Goal: Information Seeking & Learning: Learn about a topic

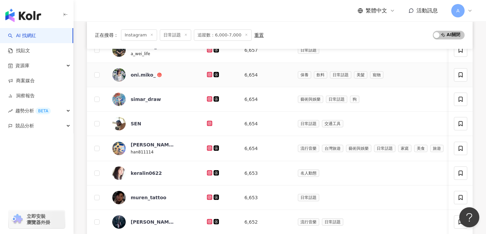
scroll to position [97, 0]
click at [210, 99] on icon at bounding box center [209, 98] width 3 height 3
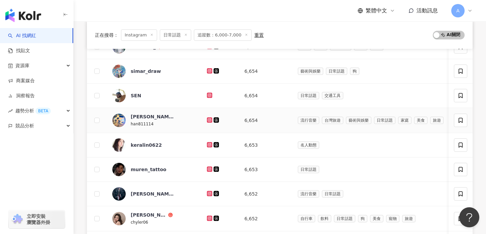
scroll to position [131, 0]
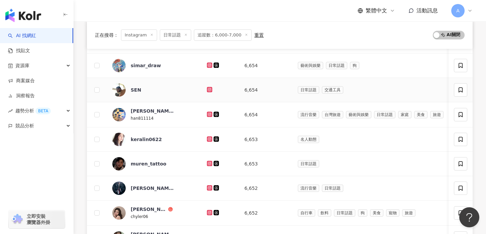
click at [210, 92] on icon at bounding box center [209, 89] width 5 height 5
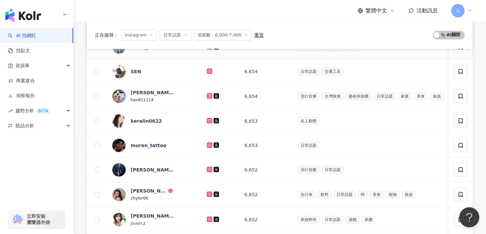
scroll to position [151, 0]
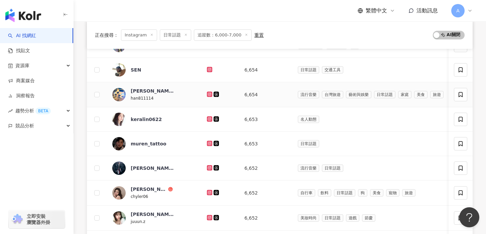
click at [207, 92] on icon at bounding box center [209, 94] width 5 height 5
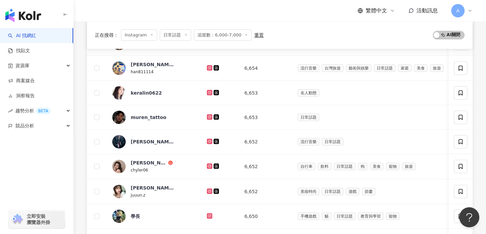
scroll to position [182, 0]
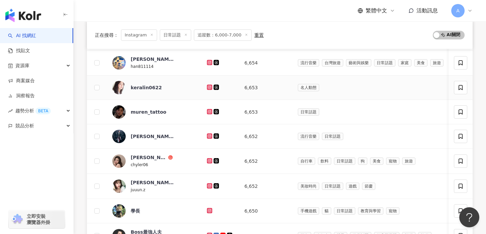
click at [209, 86] on icon at bounding box center [209, 87] width 3 height 3
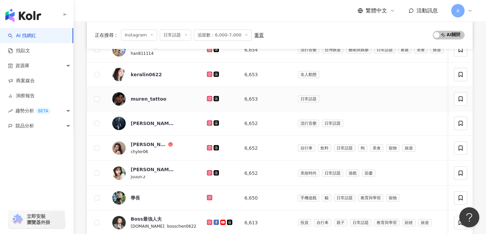
scroll to position [222, 0]
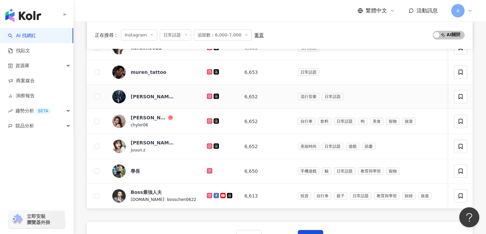
click at [208, 99] on div at bounding box center [220, 96] width 27 height 7
click at [208, 97] on icon at bounding box center [209, 96] width 3 height 3
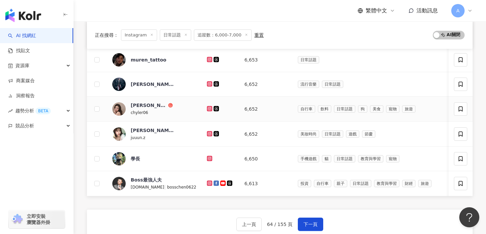
scroll to position [235, 0]
click at [208, 109] on icon at bounding box center [209, 108] width 3 height 3
click at [209, 133] on icon at bounding box center [210, 133] width 4 height 4
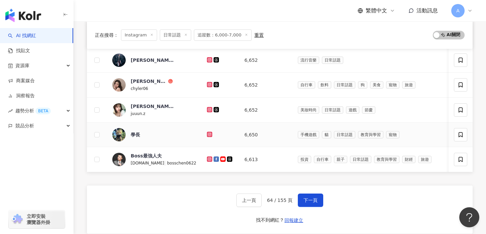
scroll to position [260, 0]
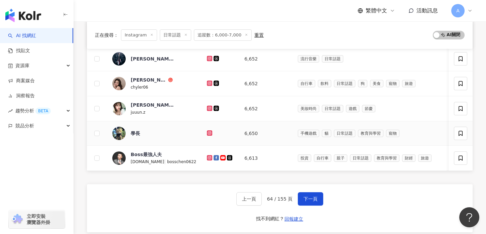
click at [209, 133] on g at bounding box center [209, 132] width 5 height 5
click at [209, 158] on icon at bounding box center [210, 158] width 4 height 4
click at [210, 133] on icon at bounding box center [209, 132] width 3 height 3
click at [210, 159] on icon at bounding box center [210, 158] width 4 height 4
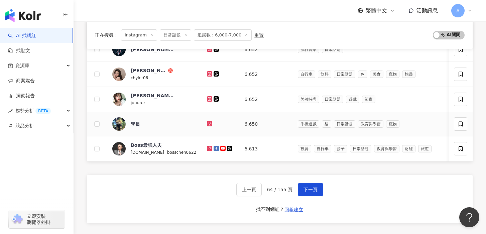
scroll to position [270, 0]
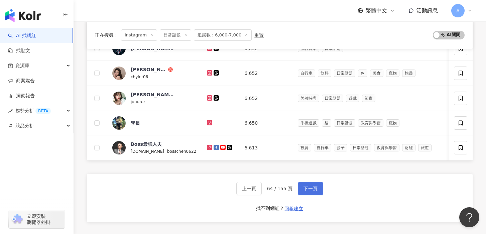
click at [304, 187] on span "下一頁" at bounding box center [310, 188] width 14 height 5
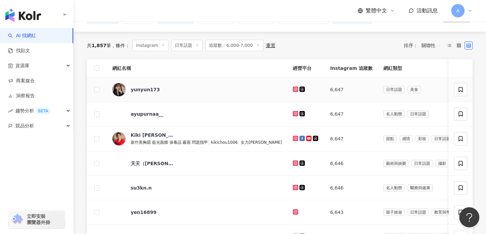
scroll to position [59, 0]
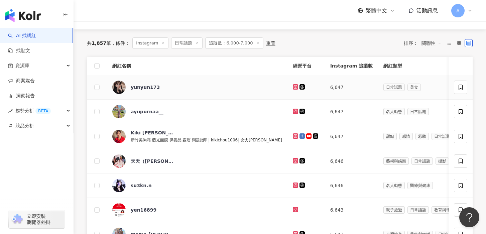
click at [293, 86] on icon at bounding box center [295, 86] width 5 height 5
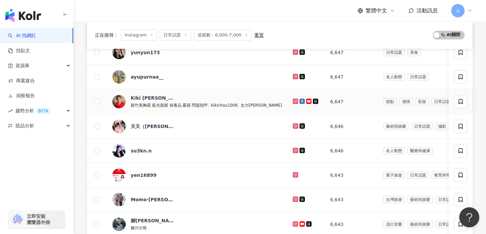
scroll to position [102, 0]
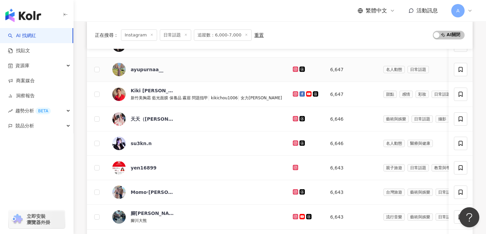
click at [293, 68] on icon at bounding box center [295, 69] width 4 height 4
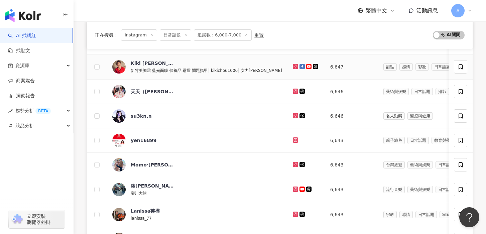
click at [293, 66] on g at bounding box center [295, 66] width 5 height 5
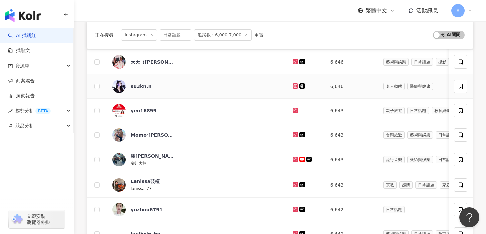
scroll to position [158, 0]
click at [293, 58] on div at bounding box center [306, 61] width 27 height 7
click at [293, 59] on icon at bounding box center [295, 61] width 5 height 5
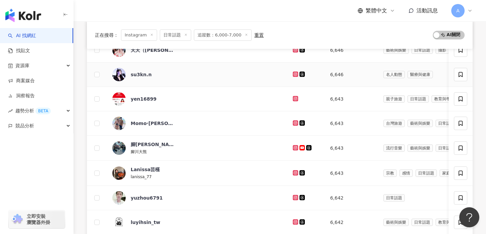
scroll to position [174, 0]
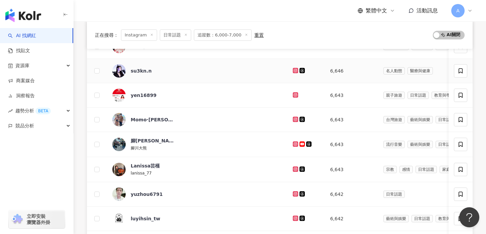
click at [293, 70] on link at bounding box center [296, 70] width 7 height 5
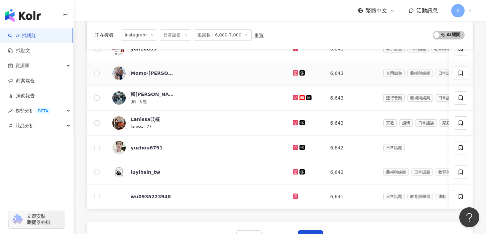
scroll to position [209, 0]
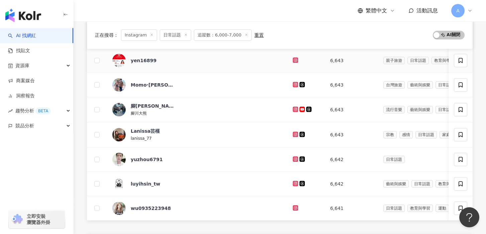
click at [287, 59] on td at bounding box center [305, 60] width 37 height 24
click at [293, 60] on icon at bounding box center [295, 60] width 4 height 4
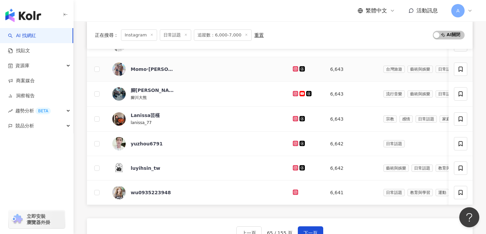
scroll to position [226, 0]
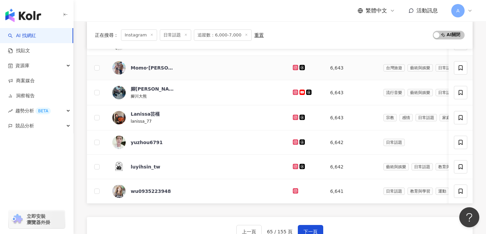
click at [294, 69] on icon at bounding box center [295, 67] width 3 height 3
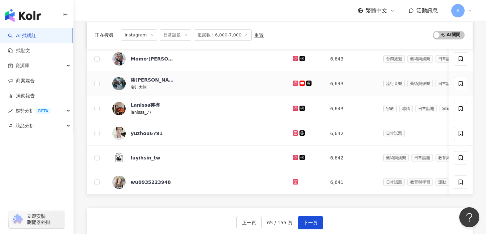
scroll to position [237, 0]
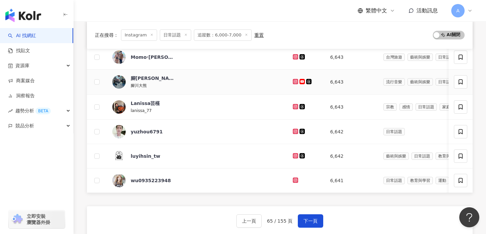
click at [293, 82] on icon at bounding box center [295, 81] width 5 height 5
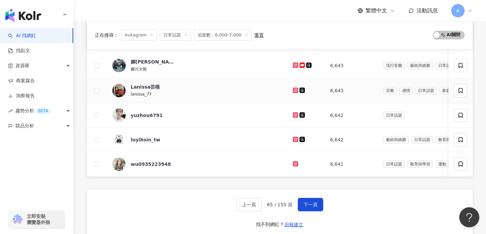
scroll to position [256, 0]
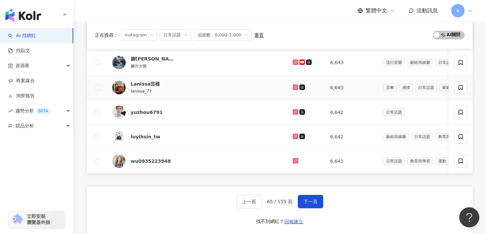
click at [293, 87] on icon at bounding box center [295, 87] width 4 height 4
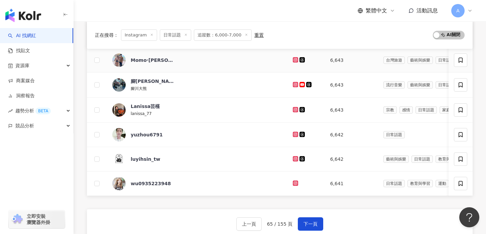
scroll to position [244, 0]
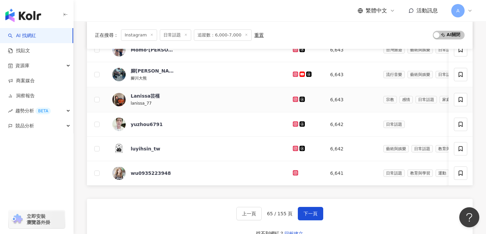
click at [293, 99] on icon at bounding box center [295, 99] width 4 height 4
click at [293, 126] on icon at bounding box center [295, 123] width 5 height 5
click at [293, 150] on icon at bounding box center [295, 148] width 5 height 5
click at [295, 172] on icon at bounding box center [295, 172] width 1 height 1
click at [311, 211] on span "下一頁" at bounding box center [310, 213] width 14 height 5
